Goal: Navigation & Orientation: Find specific page/section

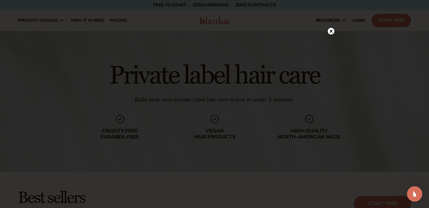
click at [330, 33] on circle at bounding box center [331, 31] width 7 height 7
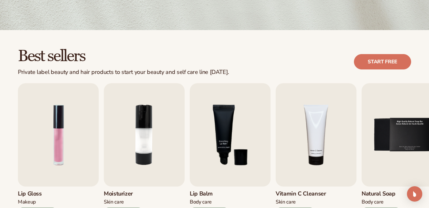
scroll to position [160, 0]
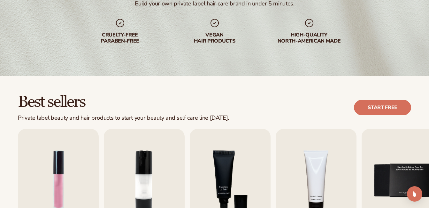
scroll to position [192, 0]
